Goal: Transaction & Acquisition: Purchase product/service

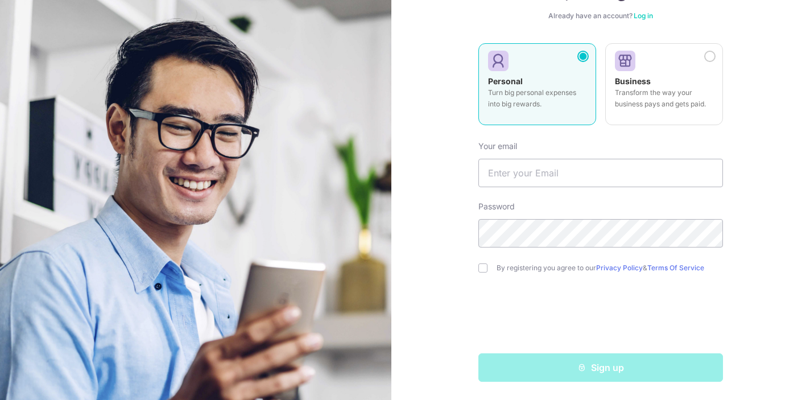
scroll to position [97, 0]
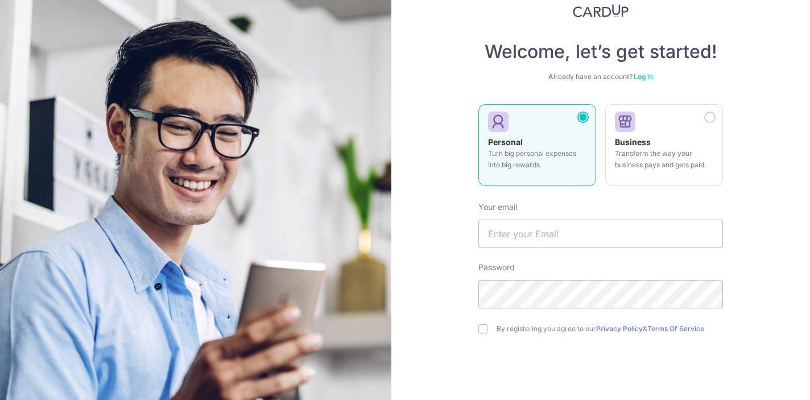
scroll to position [37, 0]
click at [644, 74] on link "Log in" at bounding box center [643, 75] width 19 height 9
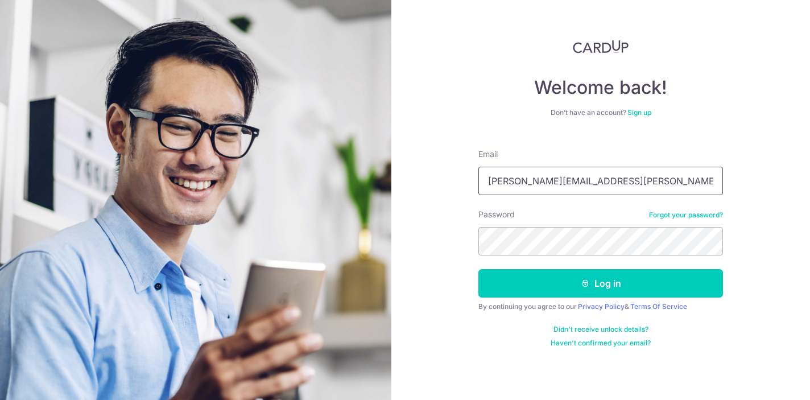
type input "david.liew@rocketmail.com"
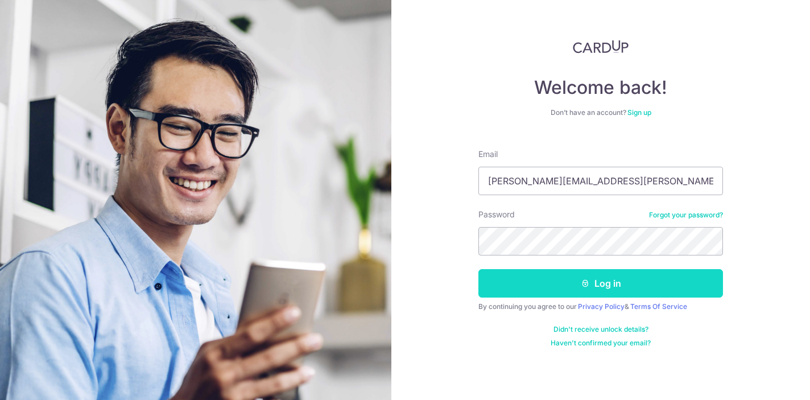
click at [572, 277] on button "Log in" at bounding box center [600, 283] width 245 height 28
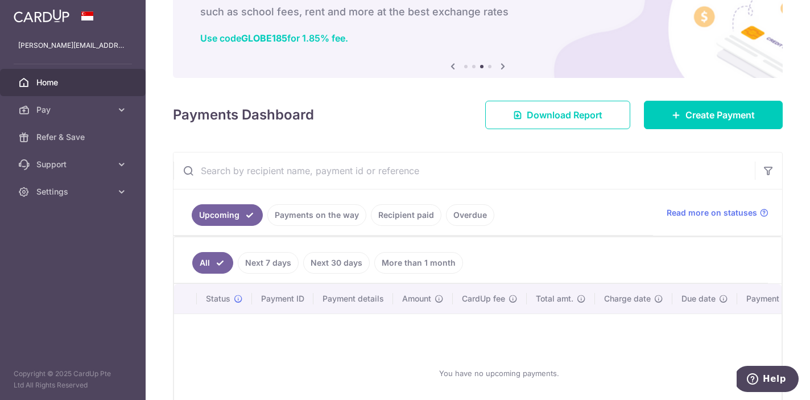
scroll to position [90, 0]
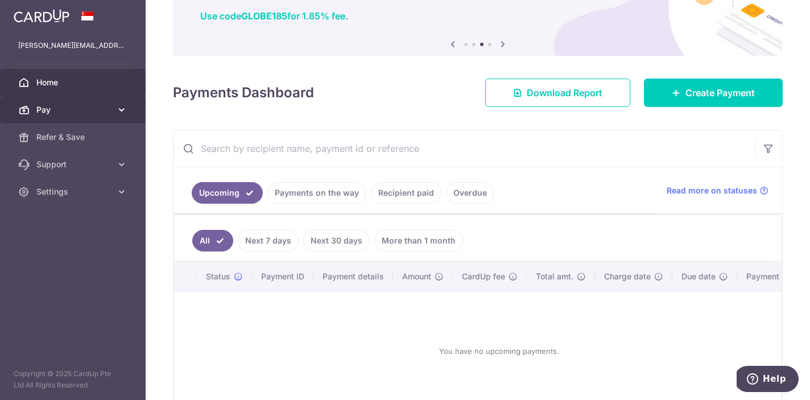
click at [126, 110] on icon at bounding box center [121, 109] width 11 height 11
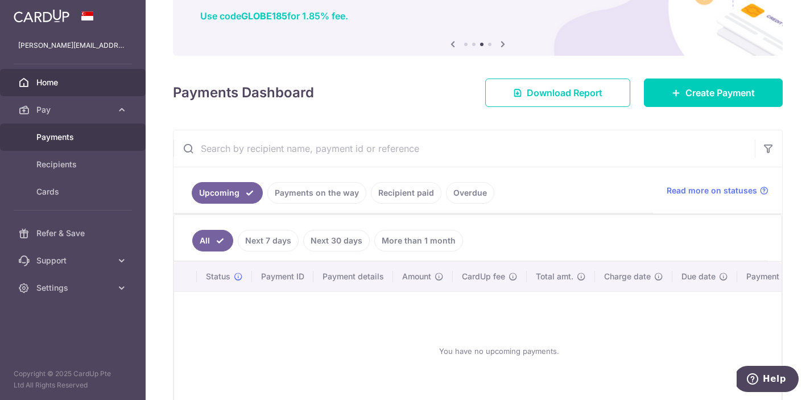
click at [71, 141] on span "Payments" at bounding box center [73, 136] width 75 height 11
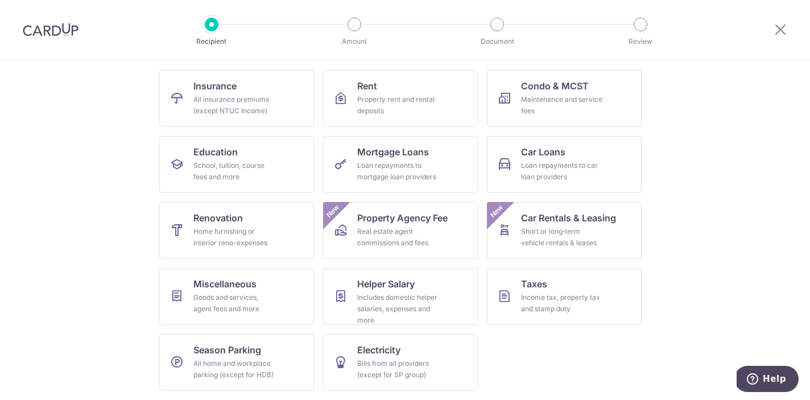
scroll to position [109, 0]
click at [242, 163] on div "School, tuition, course fees and more" at bounding box center [234, 171] width 82 height 23
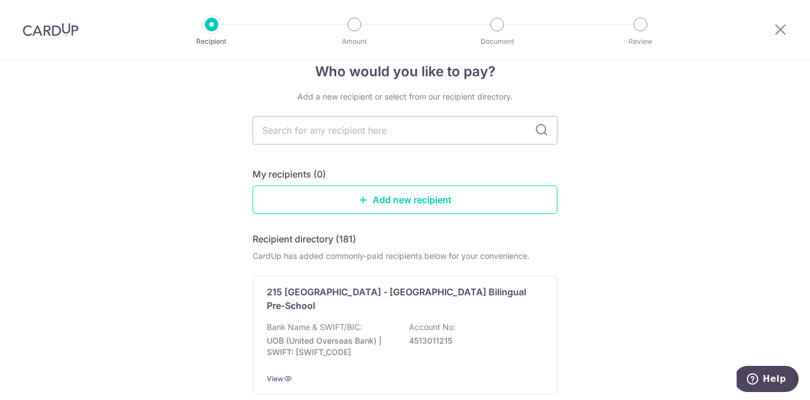
scroll to position [23, 0]
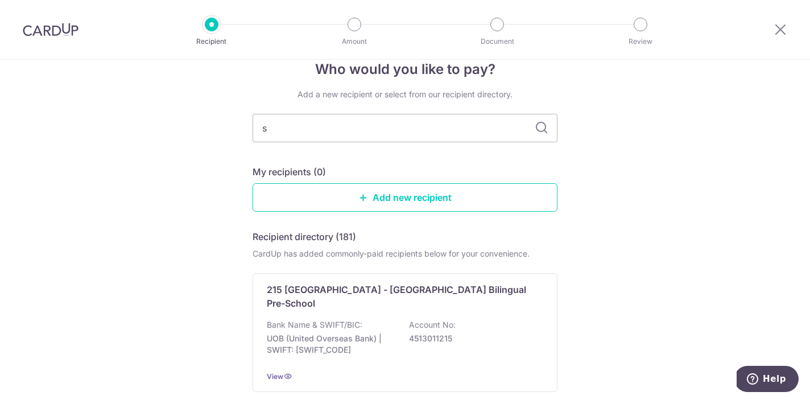
type input "st"
type input "sjii"
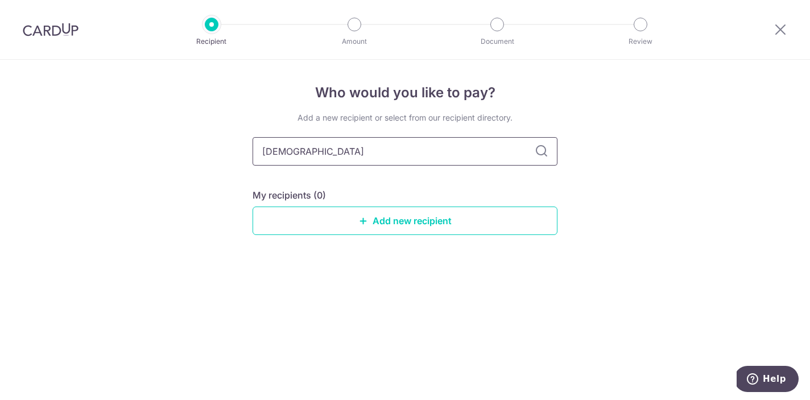
click at [478, 154] on input "sjii" at bounding box center [405, 151] width 305 height 28
type input "st joseph"
type input "s"
click at [372, 175] on div "Add a new recipient or select from our recipient directory. My recipients (0) A…" at bounding box center [405, 182] width 305 height 141
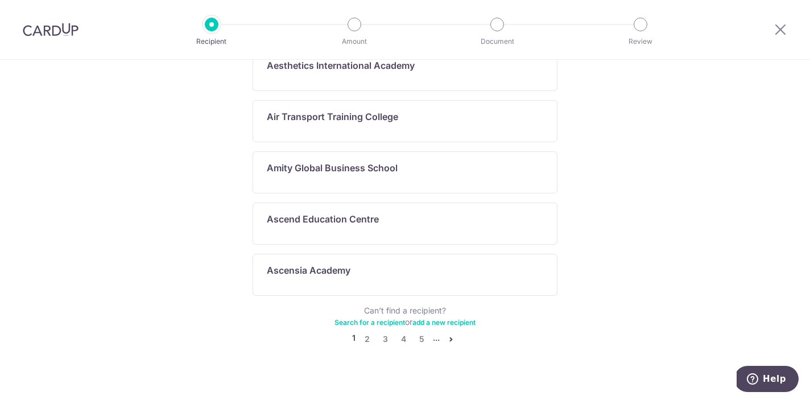
scroll to position [643, 0]
click at [403, 333] on link "4" at bounding box center [403, 340] width 14 height 14
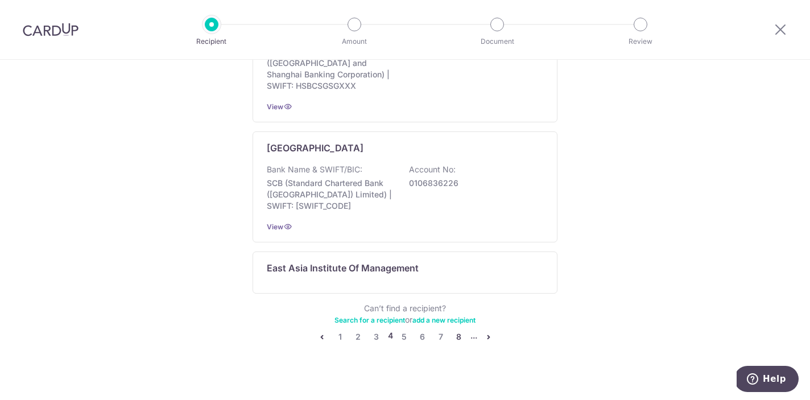
scroll to position [717, 0]
click at [458, 330] on link "8" at bounding box center [459, 337] width 14 height 14
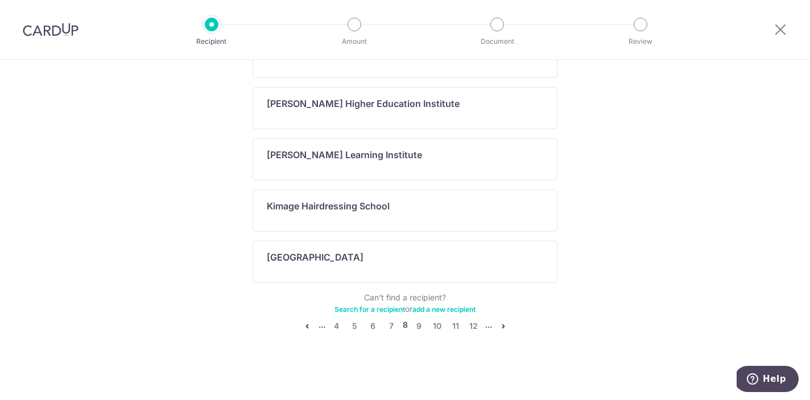
scroll to position [780, 0]
click at [476, 326] on link "12" at bounding box center [474, 326] width 14 height 14
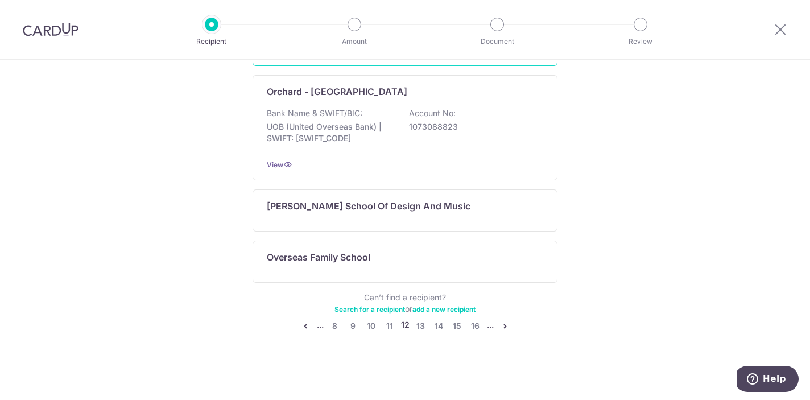
scroll to position [838, 0]
click at [437, 328] on link "14" at bounding box center [439, 326] width 14 height 14
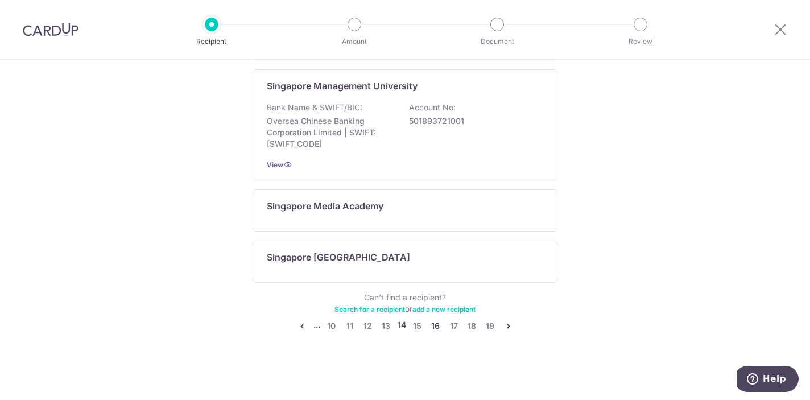
scroll to position [725, 0]
click at [418, 325] on link "15" at bounding box center [418, 326] width 14 height 14
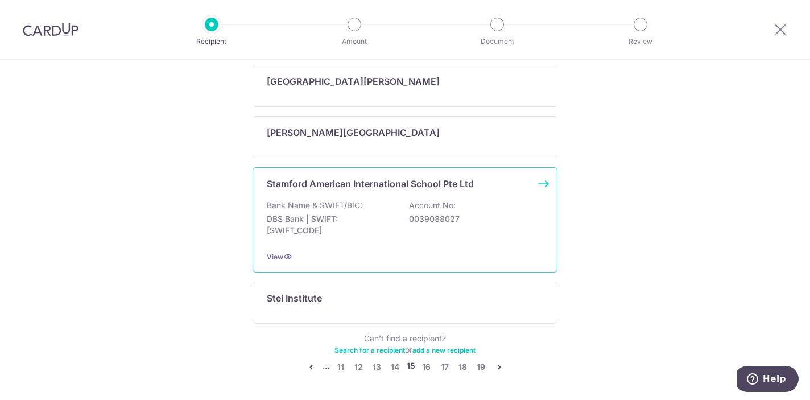
scroll to position [690, 0]
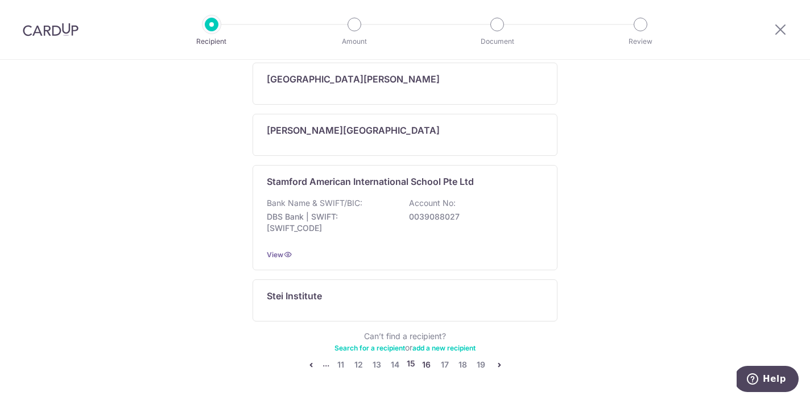
click at [427, 358] on link "16" at bounding box center [427, 365] width 14 height 14
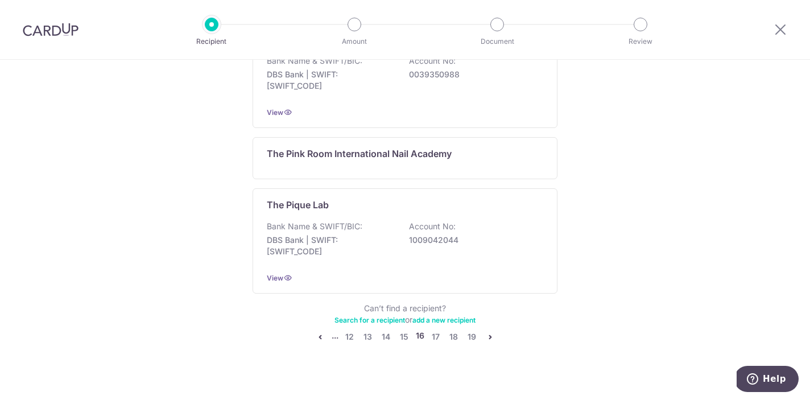
scroll to position [912, 0]
click at [408, 330] on link "15" at bounding box center [405, 337] width 14 height 14
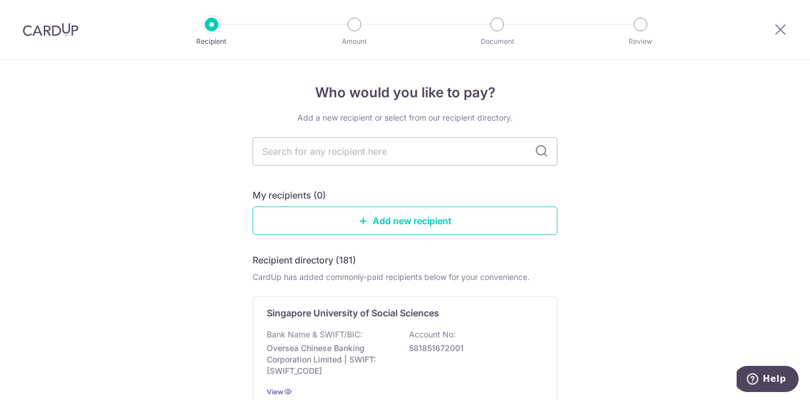
scroll to position [0, 0]
click at [217, 30] on div "Recipient" at bounding box center [212, 25] width 14 height 14
click at [775, 30] on icon at bounding box center [781, 29] width 14 height 14
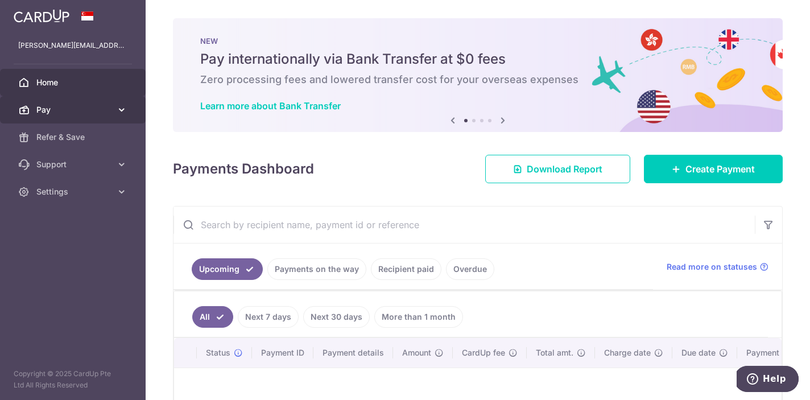
click at [115, 110] on link "Pay" at bounding box center [73, 109] width 146 height 27
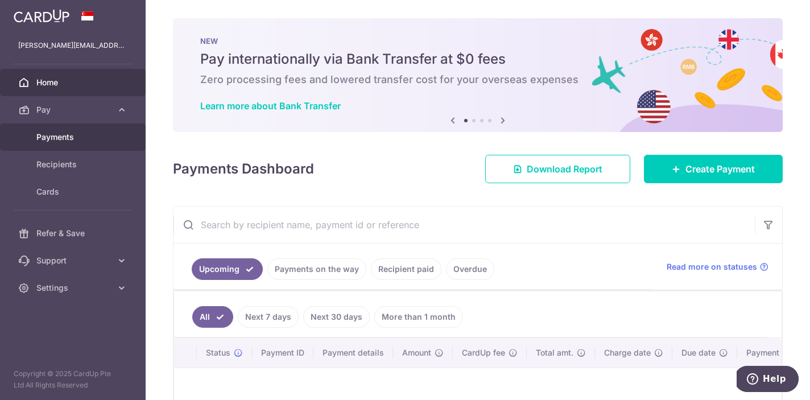
click at [72, 134] on span "Payments" at bounding box center [73, 136] width 75 height 11
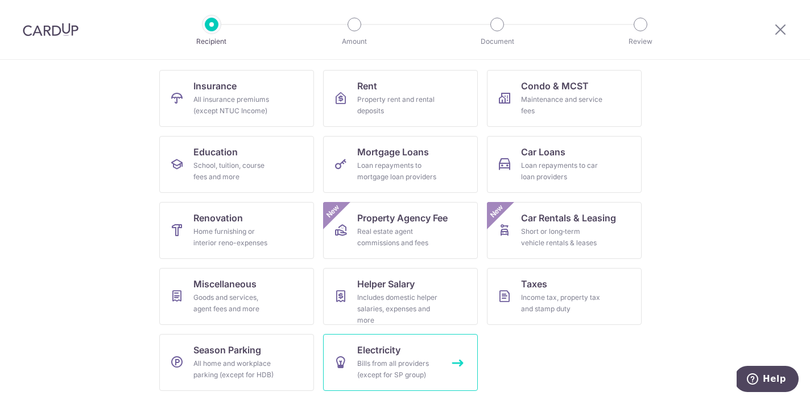
scroll to position [109, 0]
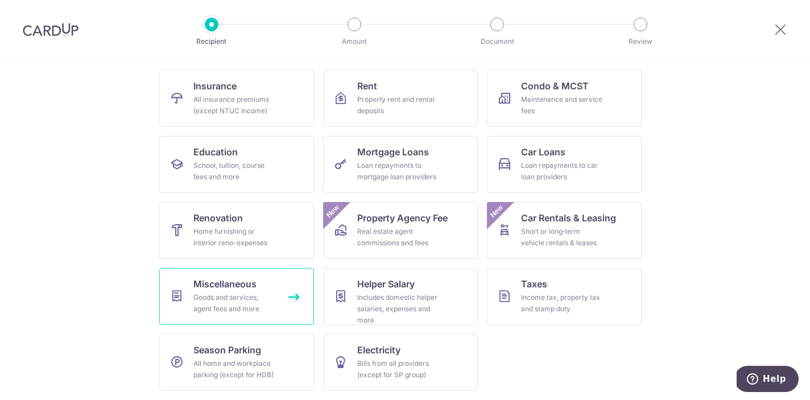
click at [239, 287] on span "Miscellaneous" at bounding box center [224, 284] width 63 height 14
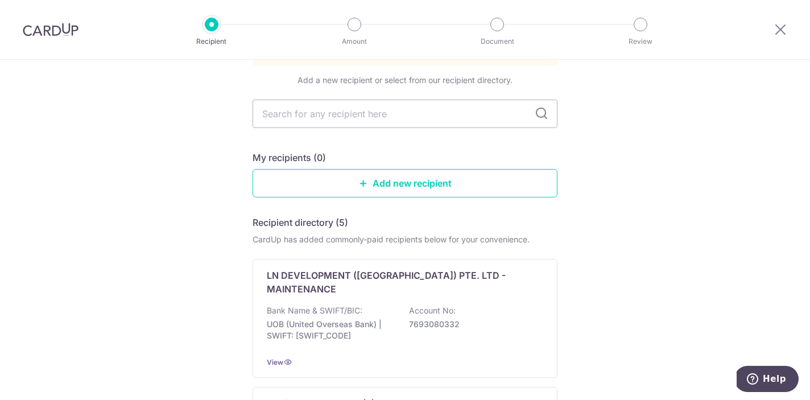
scroll to position [108, 0]
type input "st"
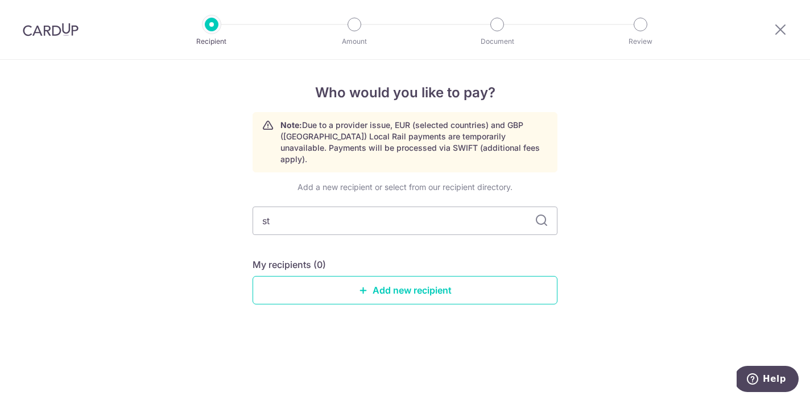
scroll to position [0, 0]
type input "st"
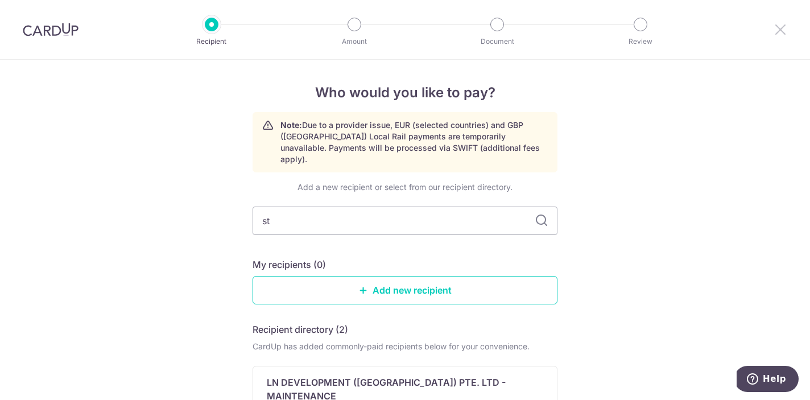
click at [783, 25] on icon at bounding box center [781, 29] width 14 height 14
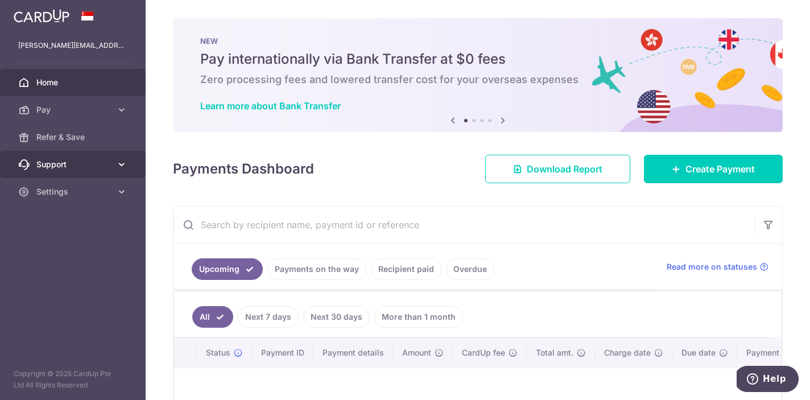
click at [120, 163] on icon at bounding box center [121, 164] width 11 height 11
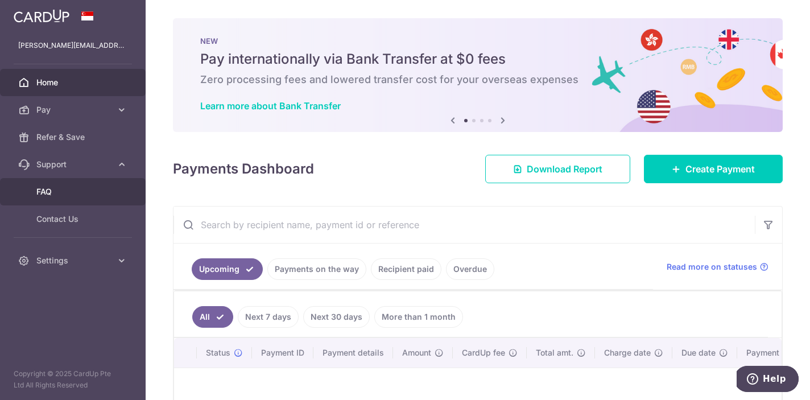
click at [51, 195] on span "FAQ" at bounding box center [73, 191] width 75 height 11
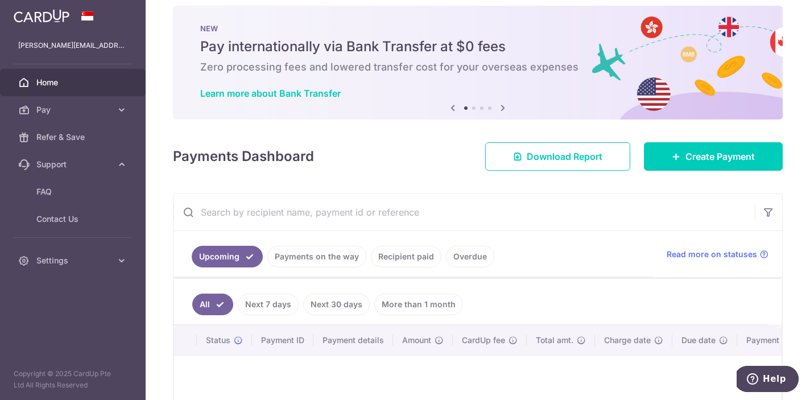
scroll to position [14, 0]
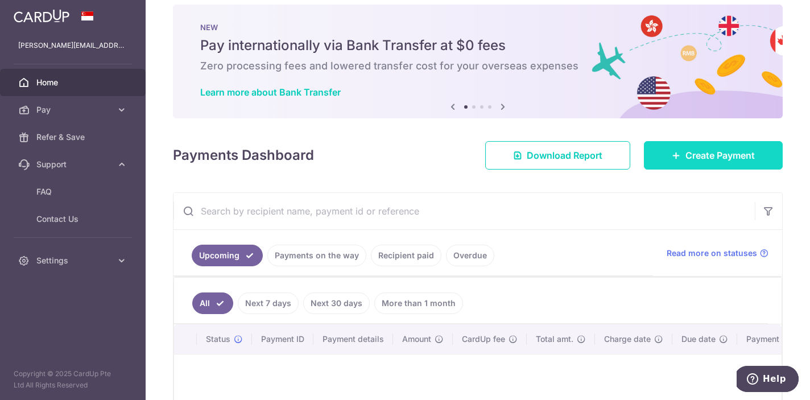
click at [685, 158] on span "Create Payment" at bounding box center [719, 155] width 69 height 14
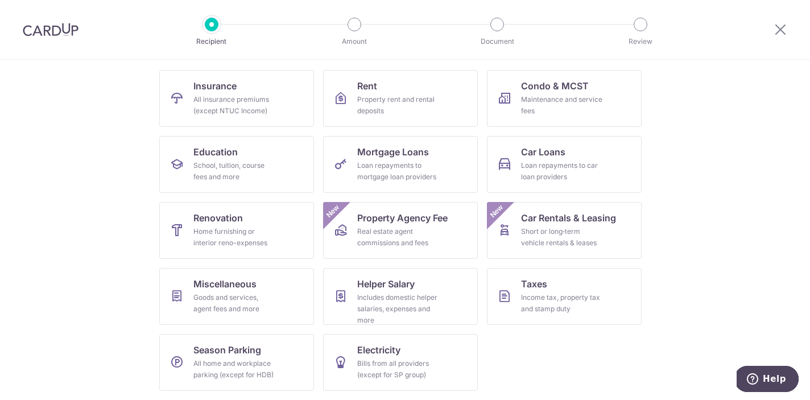
scroll to position [109, 0]
click at [260, 290] on link "Miscellaneous Goods and services, agent fees and more" at bounding box center [236, 296] width 155 height 57
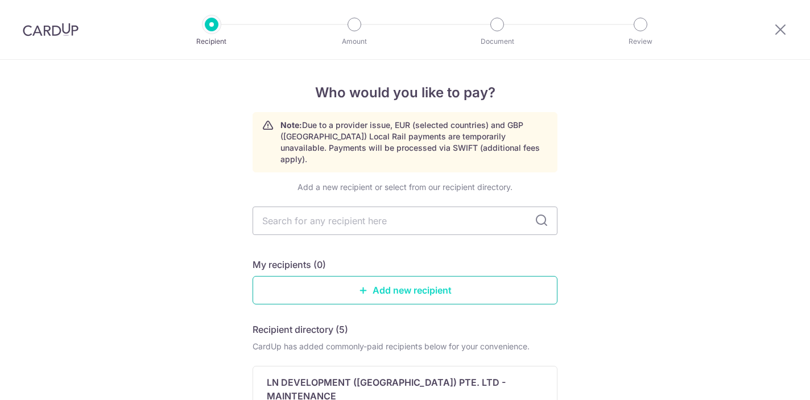
click at [466, 282] on link "Add new recipient" at bounding box center [405, 290] width 305 height 28
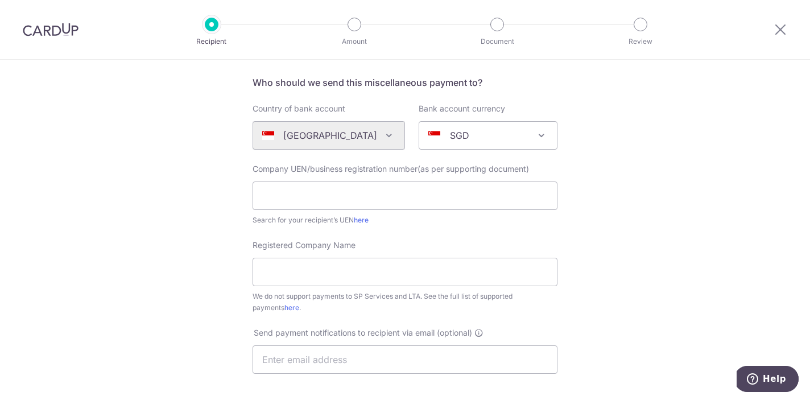
scroll to position [80, 0]
type input "SJII"
click at [322, 205] on input "SJII" at bounding box center [405, 195] width 305 height 28
click at [365, 220] on link "here" at bounding box center [361, 219] width 15 height 9
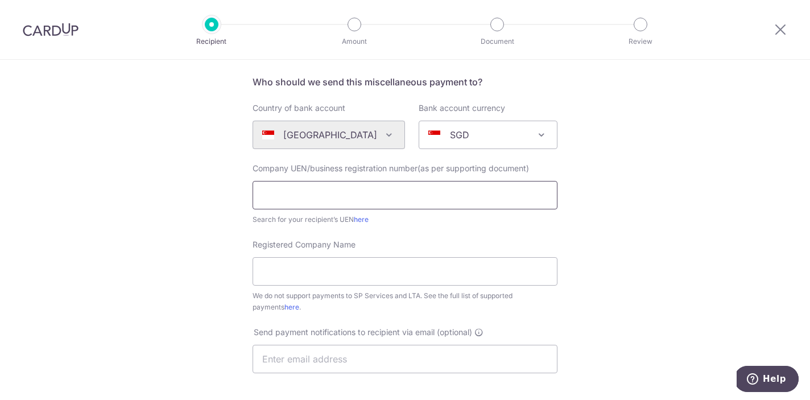
click at [358, 206] on input "text" at bounding box center [405, 195] width 305 height 28
paste input "200607833C"
type input "200607833C"
click at [346, 267] on input "Registered Company Name" at bounding box center [405, 271] width 305 height 28
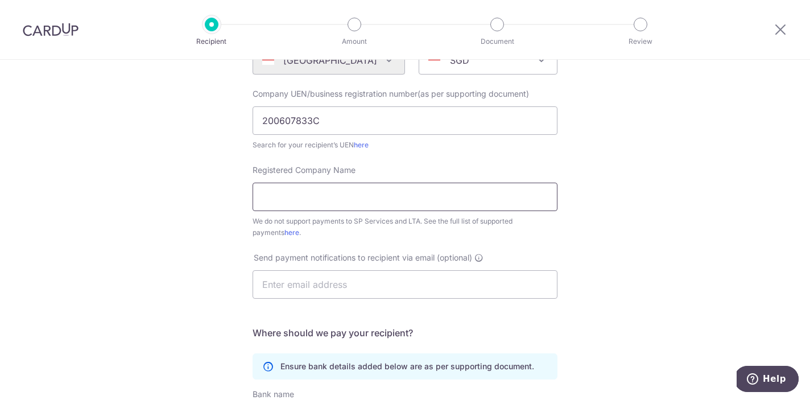
scroll to position [156, 0]
type input "SJII"
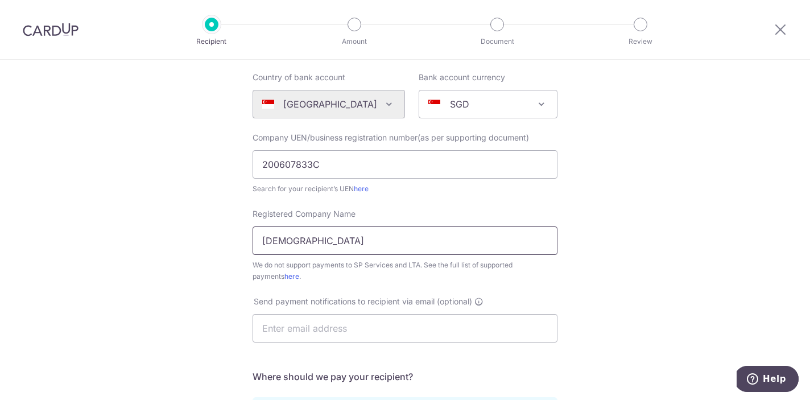
scroll to position [100, 0]
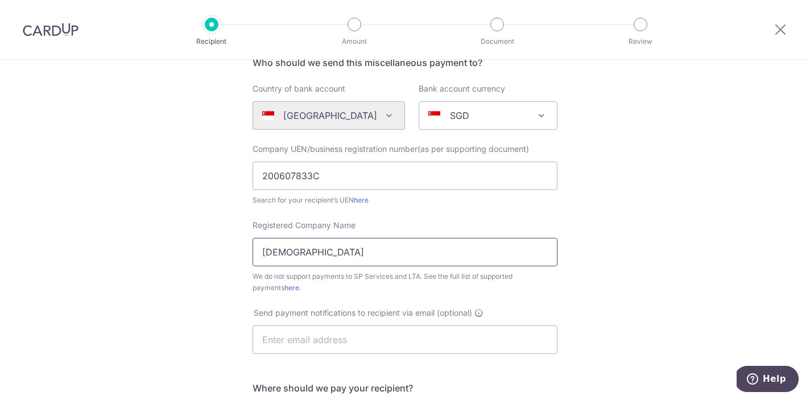
click at [374, 243] on input "SJII" at bounding box center [405, 252] width 305 height 28
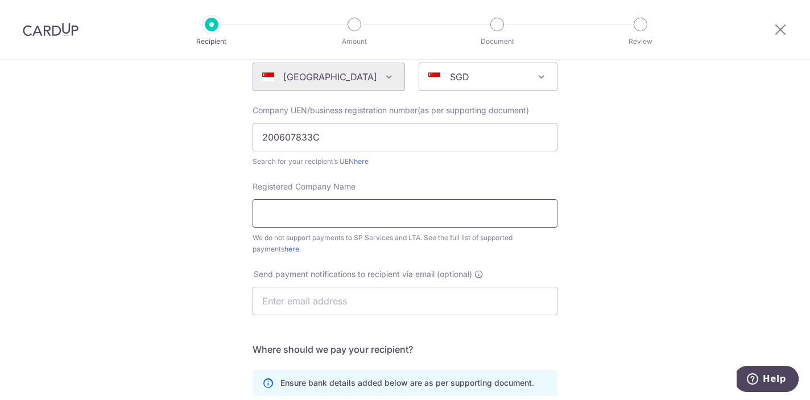
scroll to position [124, 0]
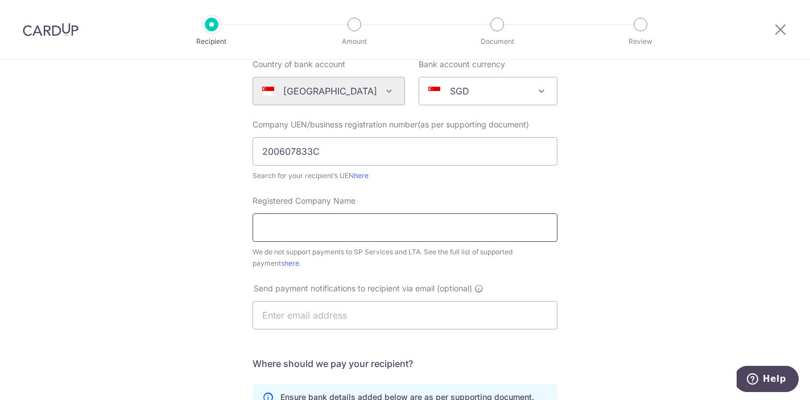
paste input "ST. JOSEPH'S INSTITUTION INTERNATIONAL LTD."
type input "ST. JOSEPH'S INSTITUTION INTERNATIONAL LTD."
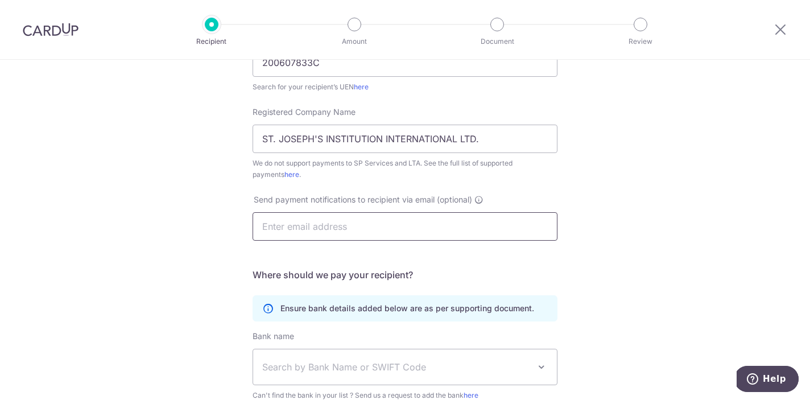
scroll to position [218, 0]
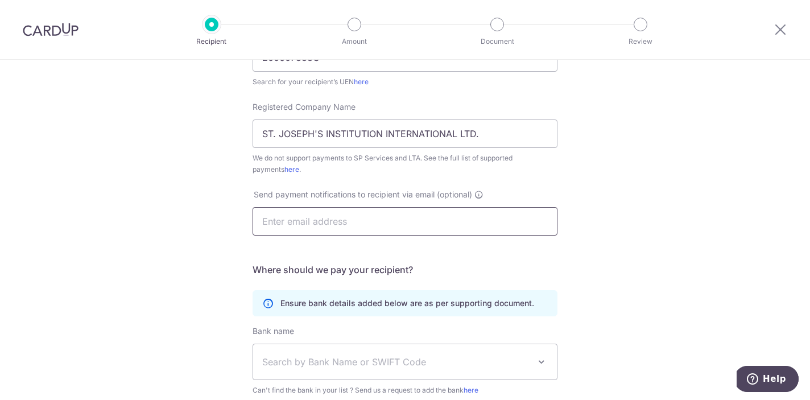
paste input "accounts@sji-international.com.sg"
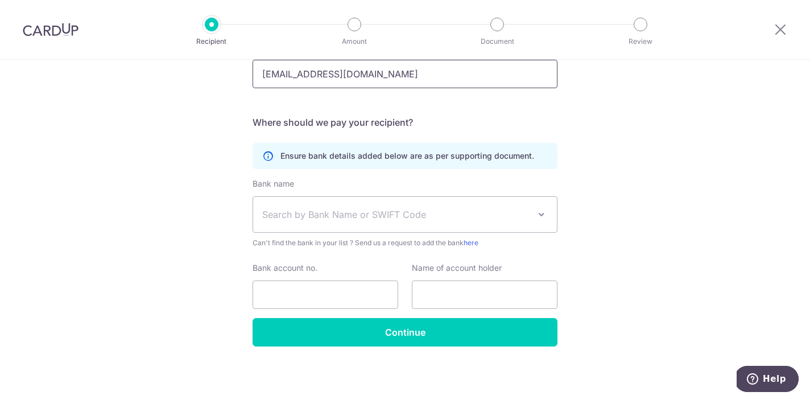
scroll to position [365, 0]
type input "accounts@sji-international.com.sg"
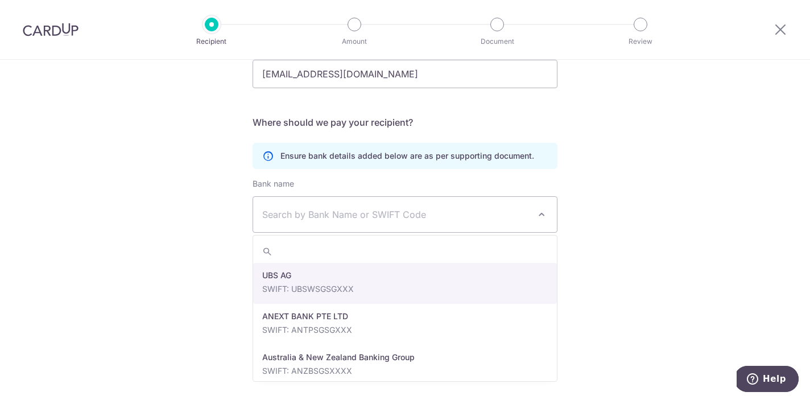
click at [435, 214] on span "Search by Bank Name or SWIFT Code" at bounding box center [395, 215] width 267 height 14
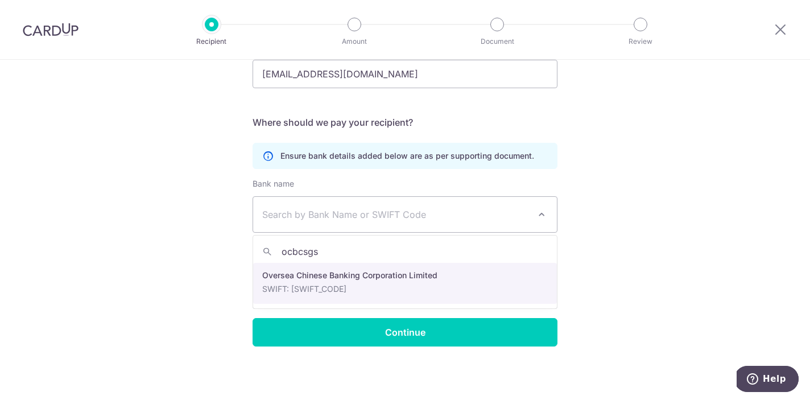
type input "ocbcsgsg"
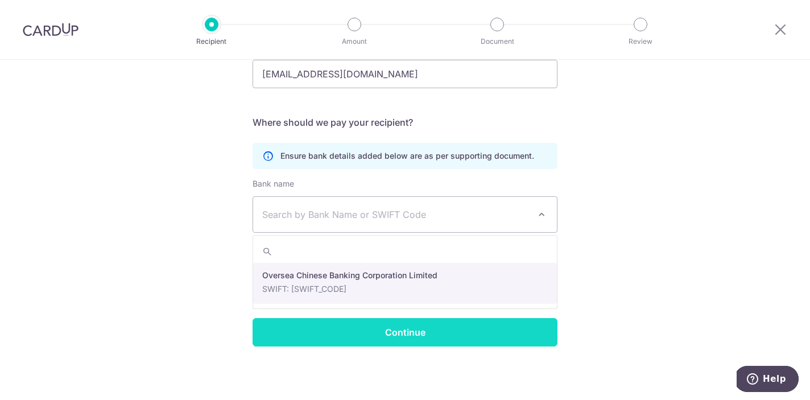
click at [422, 331] on input "Continue" at bounding box center [405, 332] width 305 height 28
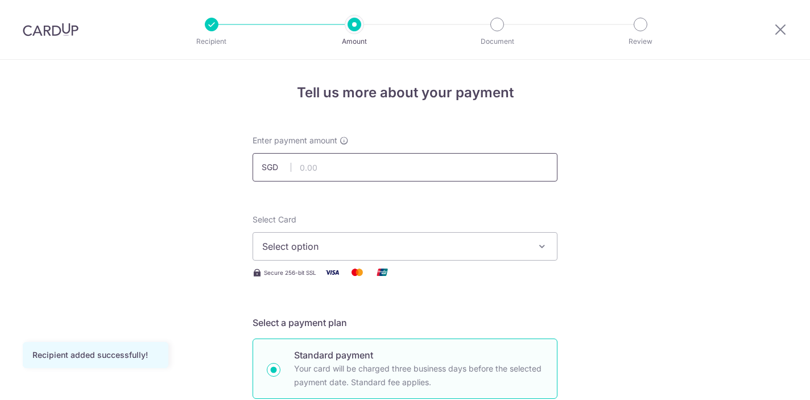
click at [398, 163] on input "text" at bounding box center [405, 167] width 305 height 28
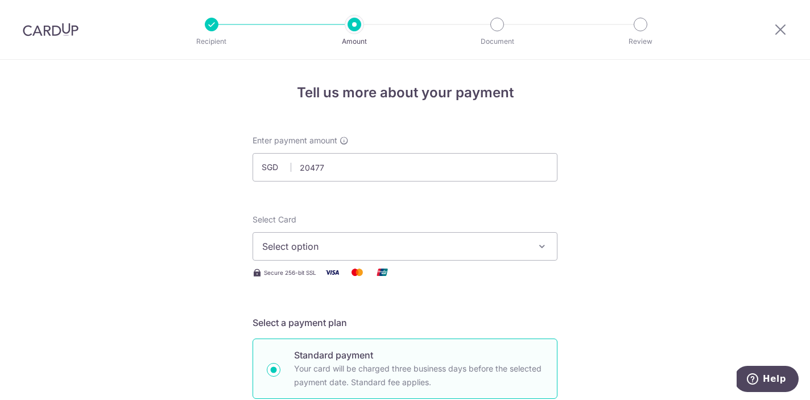
type input "20,477.00"
click at [407, 241] on span "Select option" at bounding box center [394, 246] width 265 height 14
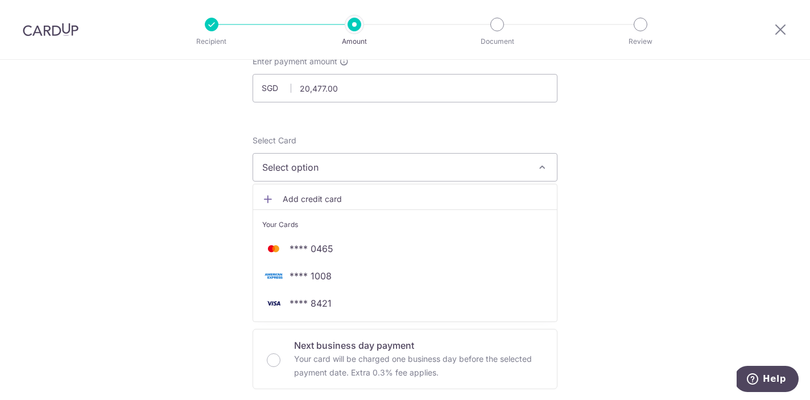
scroll to position [81, 0]
click at [425, 201] on span "Add credit card" at bounding box center [415, 197] width 265 height 11
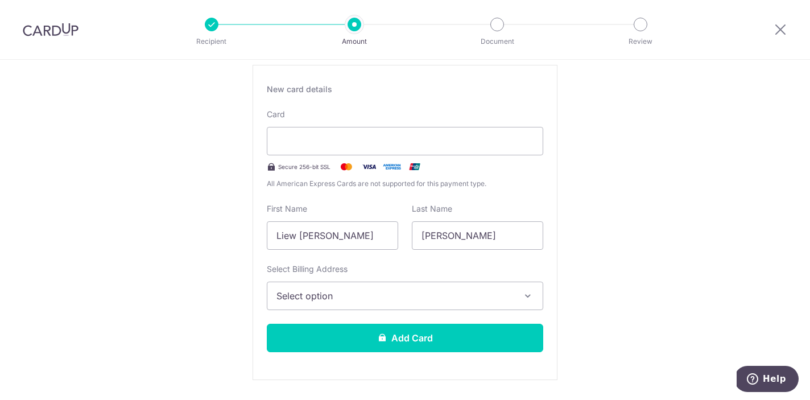
scroll to position [210, 0]
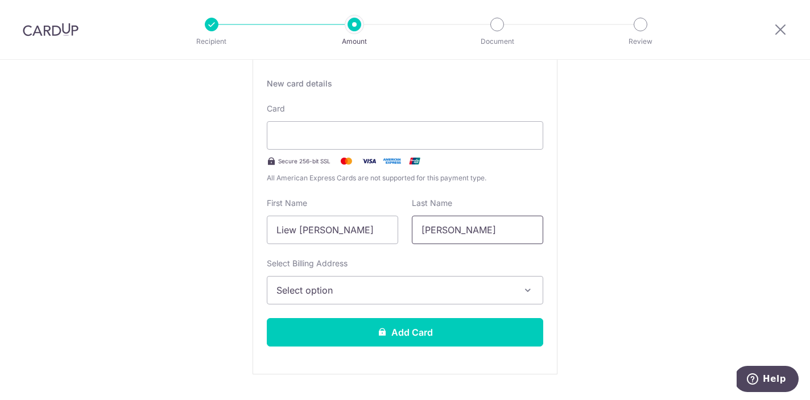
click at [463, 230] on input "[PERSON_NAME]" at bounding box center [477, 230] width 131 height 28
type input "Liew"
click at [354, 230] on input "Liew [PERSON_NAME]" at bounding box center [332, 230] width 131 height 28
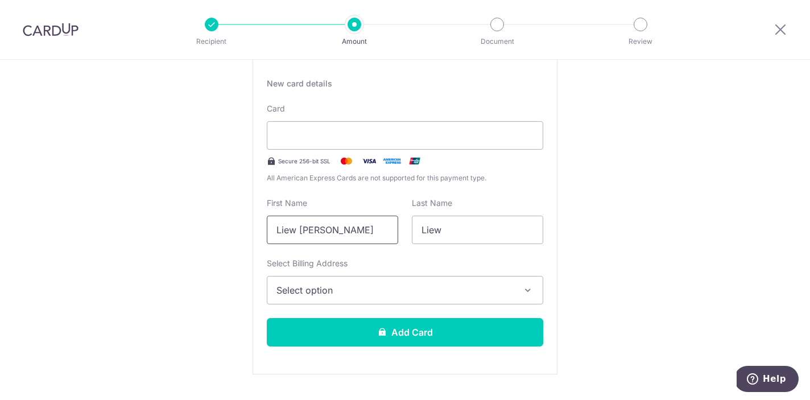
click at [354, 230] on input "Liew [PERSON_NAME]" at bounding box center [332, 230] width 131 height 28
type input "[PERSON_NAME]"
click at [369, 292] on span "Select option" at bounding box center [394, 290] width 237 height 14
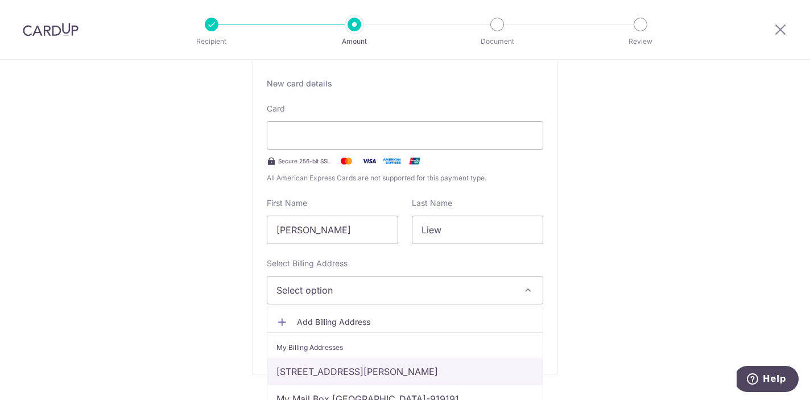
click at [364, 368] on link "[STREET_ADDRESS][PERSON_NAME]" at bounding box center [404, 371] width 275 height 27
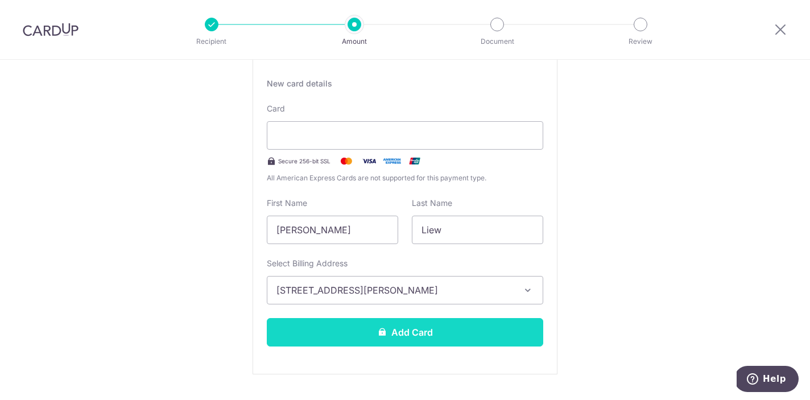
click at [464, 330] on button "Add Card" at bounding box center [405, 332] width 276 height 28
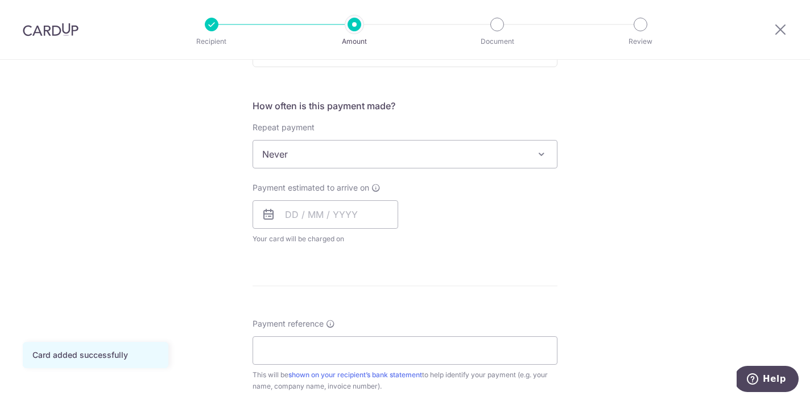
scroll to position [387, 0]
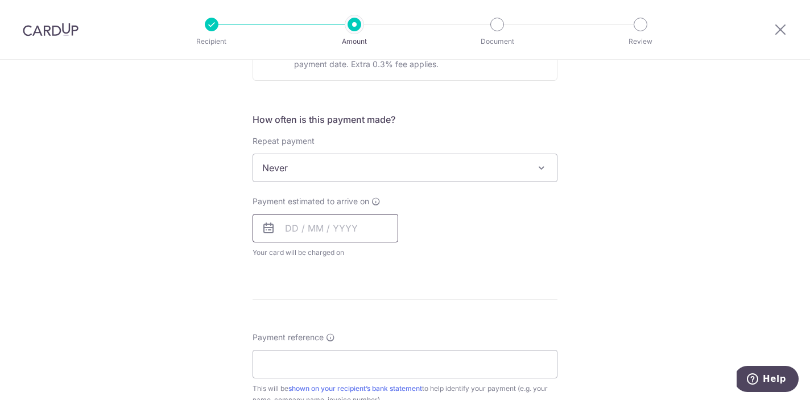
click at [289, 227] on input "text" at bounding box center [326, 228] width 146 height 28
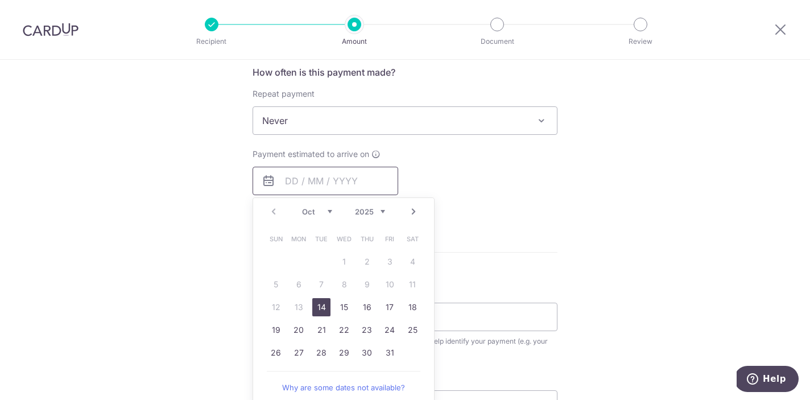
scroll to position [437, 0]
click at [299, 327] on link "20" at bounding box center [299, 327] width 18 height 18
type input "[DATE]"
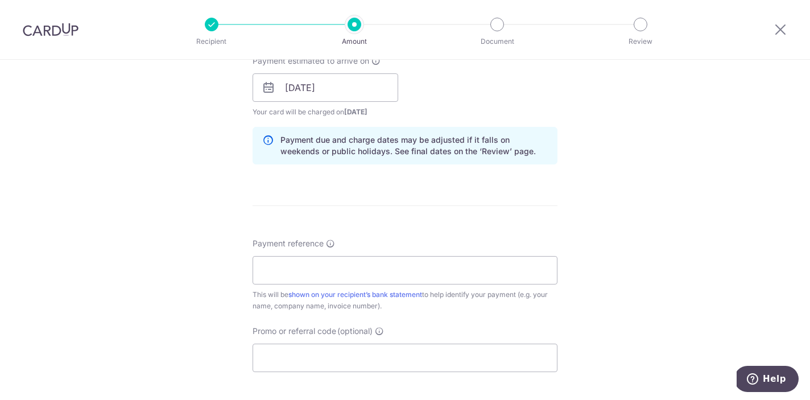
scroll to position [530, 0]
click at [421, 271] on input "Payment reference" at bounding box center [405, 268] width 305 height 28
paste input "S25/ 51022"
click at [286, 271] on input "S25/ 51022" at bounding box center [405, 268] width 305 height 28
click at [329, 271] on input "S25/51022" at bounding box center [405, 268] width 305 height 28
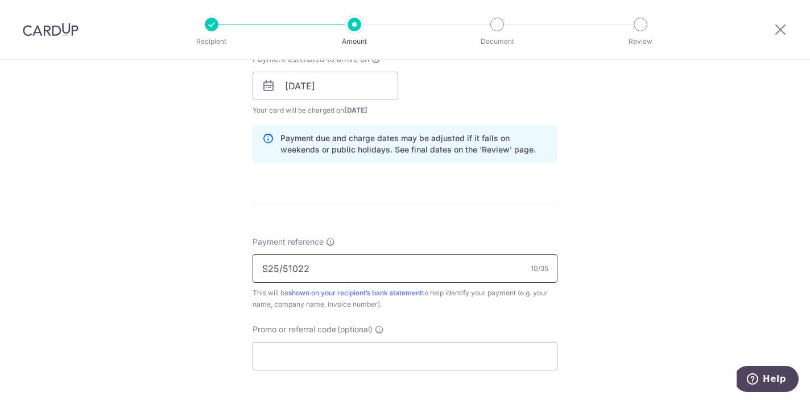
paste input "[PERSON_NAME] [PERSON_NAME]"
click at [284, 271] on input "S25/51022 [PERSON_NAME] [PERSON_NAME]" at bounding box center [405, 268] width 305 height 28
type input "S25/51022 [PERSON_NAME] [PERSON_NAME]"
click at [320, 349] on input "Promo or referral code (optional)" at bounding box center [405, 356] width 305 height 28
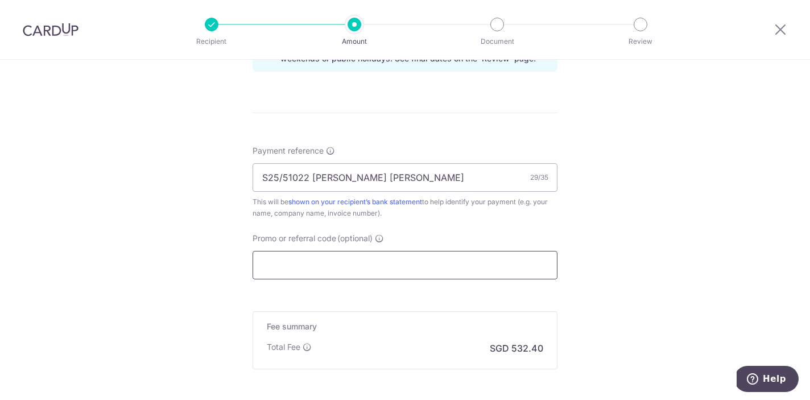
scroll to position [620, 0]
paste input "OFF225"
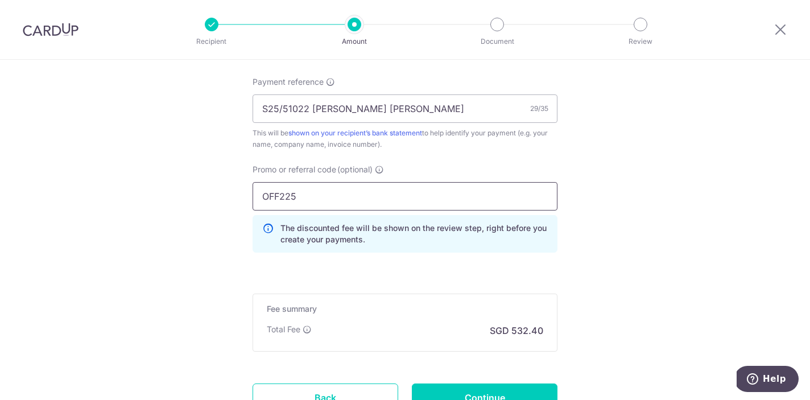
scroll to position [697, 0]
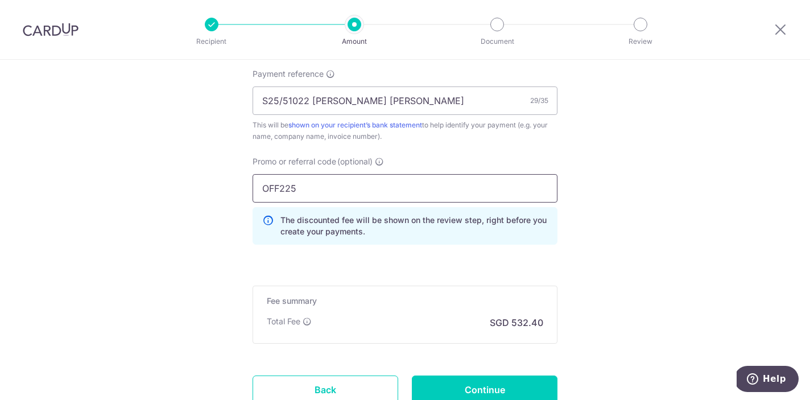
type input "OFF225"
click at [482, 394] on input "Continue" at bounding box center [485, 389] width 146 height 28
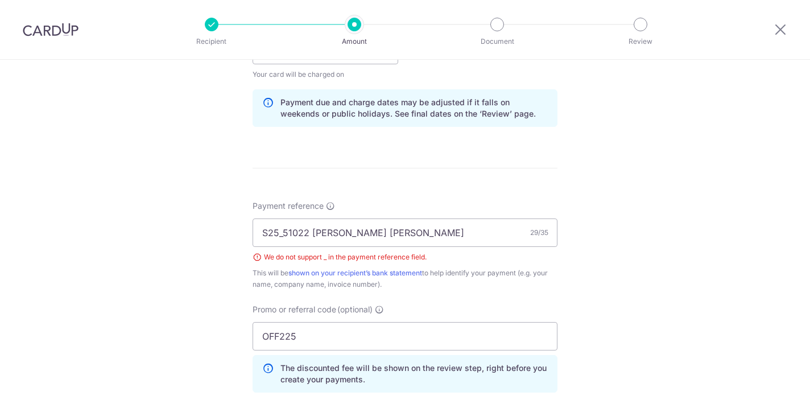
scroll to position [543, 0]
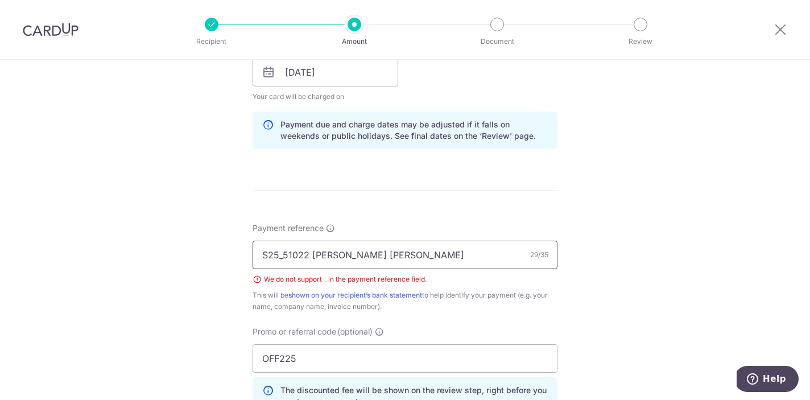
click at [284, 256] on input "S25_51022 [PERSON_NAME] [PERSON_NAME]" at bounding box center [405, 255] width 305 height 28
type input "S25 51022 [PERSON_NAME] [PERSON_NAME]"
click at [485, 312] on div "Payment reference S25 51022 [PERSON_NAME] [PERSON_NAME] 29/35 We do not support…" at bounding box center [405, 322] width 305 height 201
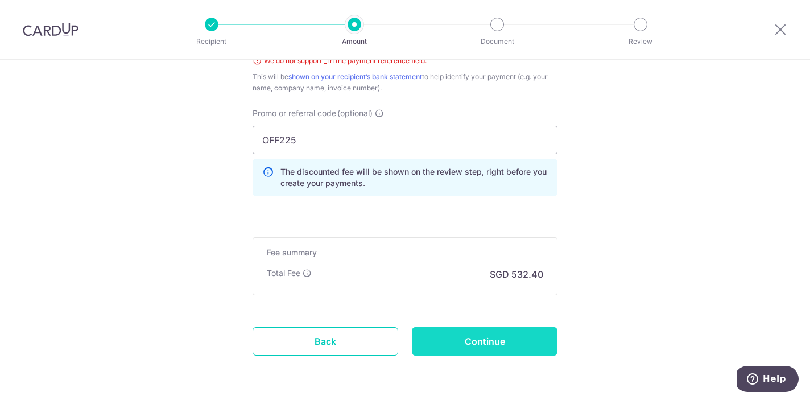
scroll to position [762, 0]
click at [485, 335] on input "Continue" at bounding box center [485, 341] width 146 height 28
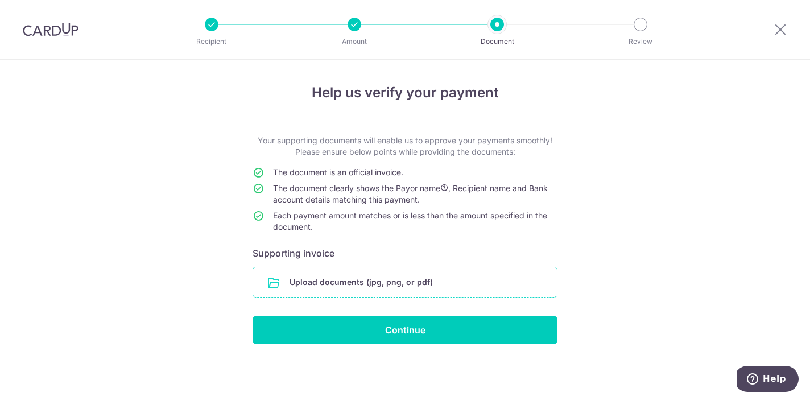
click at [355, 282] on input "file" at bounding box center [405, 282] width 304 height 30
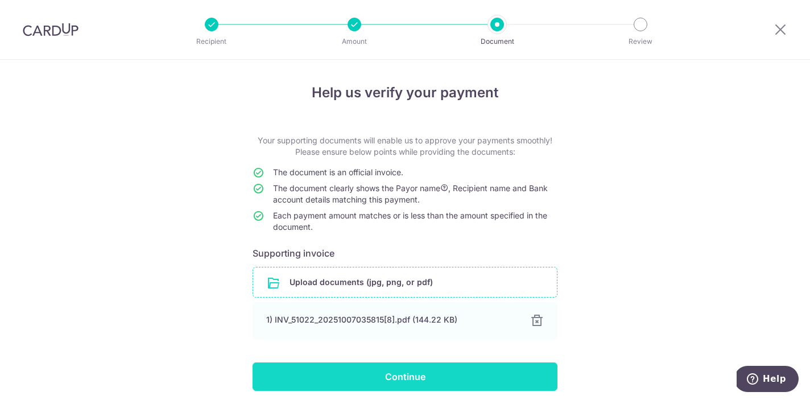
click at [470, 367] on input "Continue" at bounding box center [405, 376] width 305 height 28
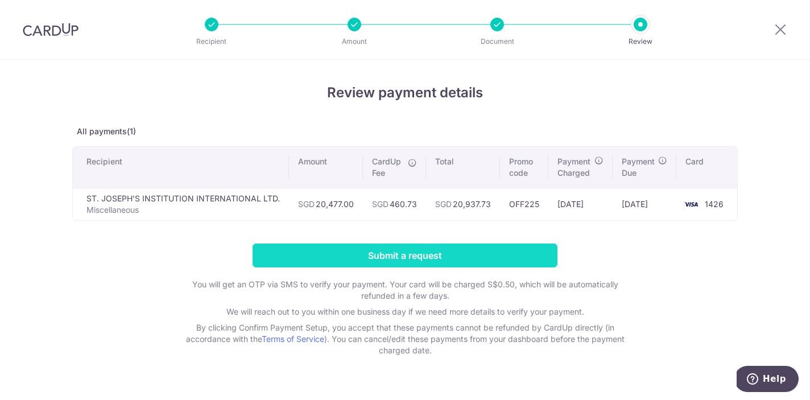
click at [448, 257] on input "Submit a request" at bounding box center [405, 255] width 305 height 24
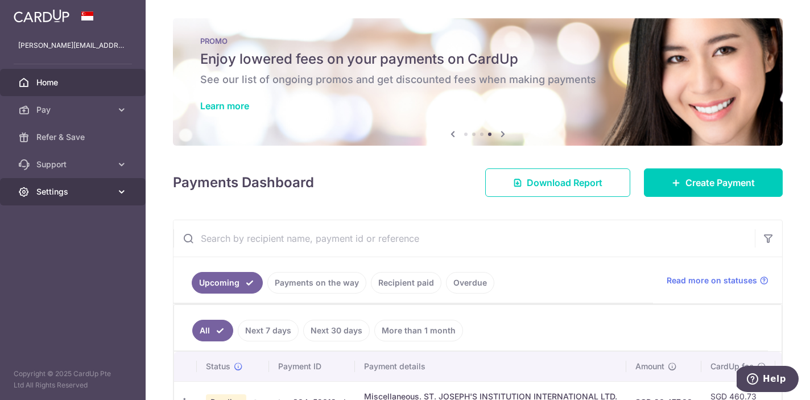
click at [86, 197] on link "Settings" at bounding box center [73, 191] width 146 height 27
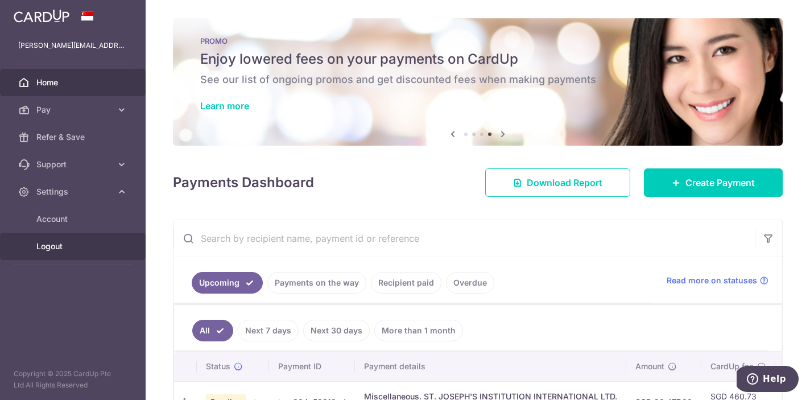
click at [56, 243] on span "Logout" at bounding box center [73, 246] width 75 height 11
